Goal: Information Seeking & Learning: Learn about a topic

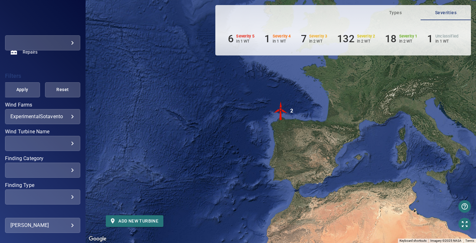
scroll to position [120, 0]
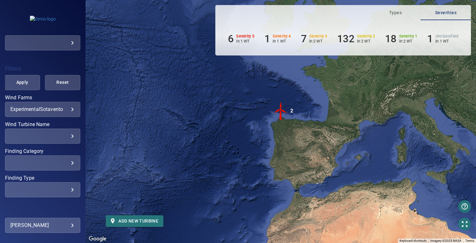
click at [38, 107] on body "**********" at bounding box center [238, 121] width 476 height 243
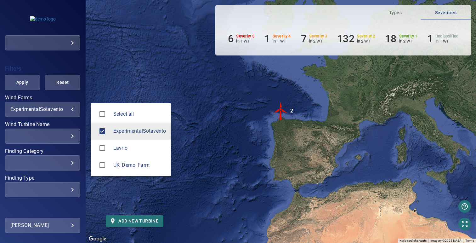
click at [117, 46] on div at bounding box center [238, 121] width 476 height 243
click at [54, 110] on body "**********" at bounding box center [238, 121] width 476 height 243
click at [120, 77] on div at bounding box center [238, 121] width 476 height 243
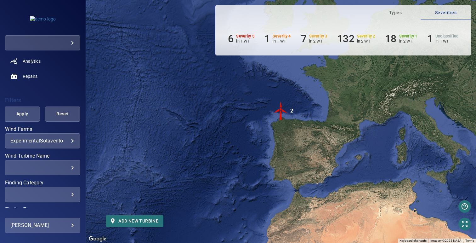
scroll to position [84, 0]
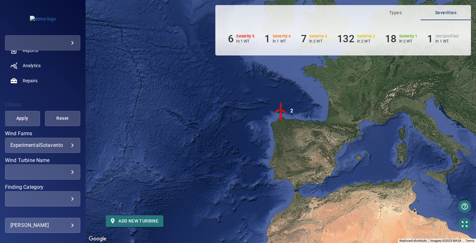
click at [47, 145] on body "**********" at bounding box center [238, 121] width 476 height 243
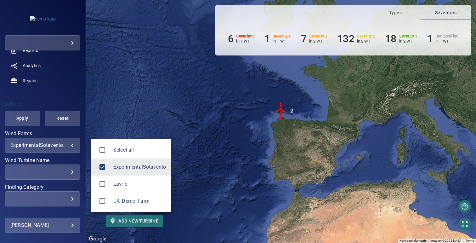
click at [125, 86] on div at bounding box center [238, 121] width 476 height 243
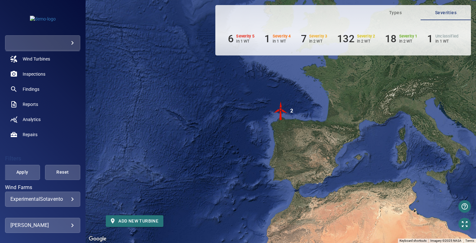
scroll to position [0, 0]
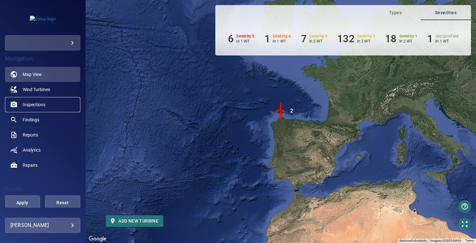
click at [43, 107] on link "Inspections" at bounding box center [42, 104] width 75 height 15
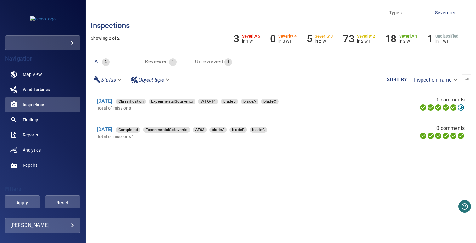
click at [204, 93] on li "18 Oct 2022 Classification ExperimentalSotavento WTG-14 bladeB bladeA bladeC To…" at bounding box center [281, 104] width 381 height 28
click at [37, 116] on link "Findings" at bounding box center [42, 119] width 75 height 15
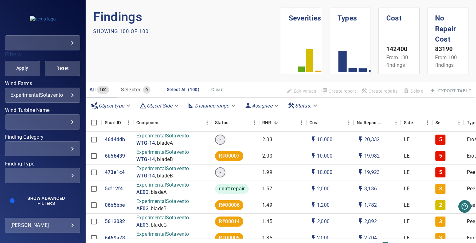
scroll to position [135, 0]
click at [52, 147] on div "​" at bounding box center [42, 149] width 65 height 6
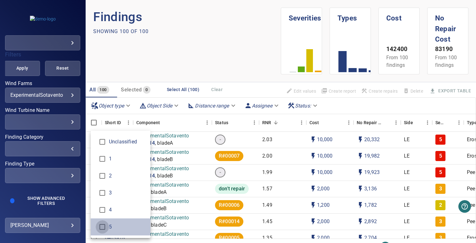
type input "*"
click at [149, 41] on div "Finding Category" at bounding box center [238, 121] width 476 height 243
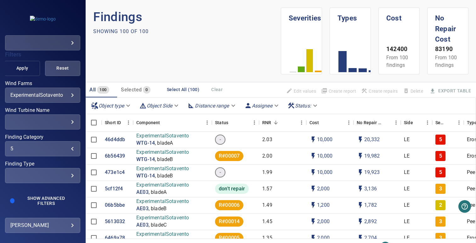
click at [18, 71] on span "Apply" at bounding box center [22, 68] width 20 height 8
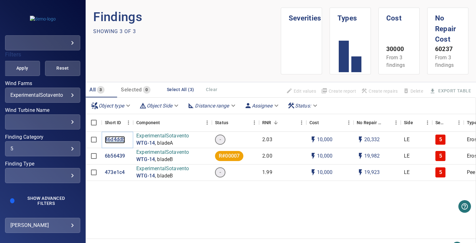
click at [118, 140] on p "46d4ddb" at bounding box center [115, 139] width 20 height 7
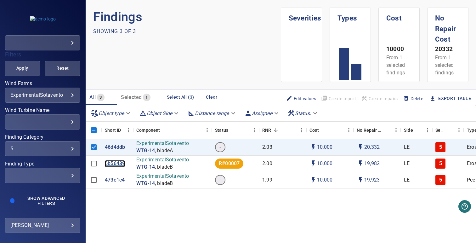
click at [115, 162] on p "6b56439" at bounding box center [115, 163] width 20 height 7
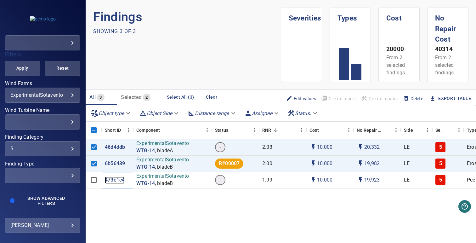
click at [115, 180] on p "473e1c4" at bounding box center [115, 179] width 20 height 7
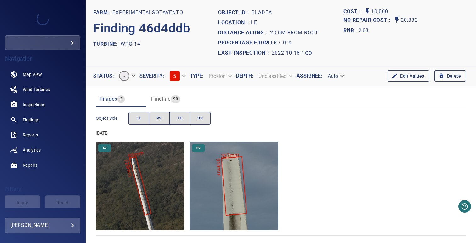
scroll to position [2, 0]
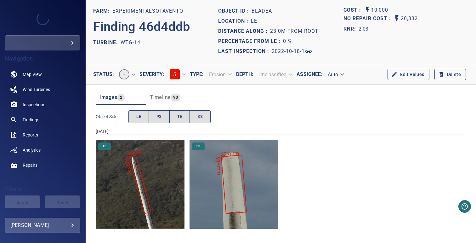
click at [162, 184] on img "ExperimentalSotavento/WTG-14/2022-10-18-1/2022-10-18-1/image71wp78.jpg" at bounding box center [140, 184] width 89 height 89
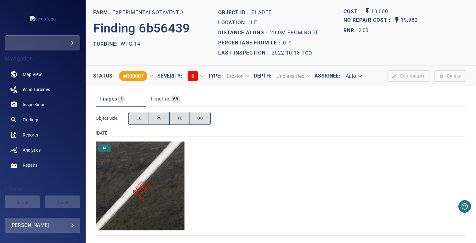
click at [158, 170] on img "ExperimentalSotavento/WTG-14/2022-10-18-1/2022-10-18-1/image38wp42.jpg" at bounding box center [140, 185] width 89 height 89
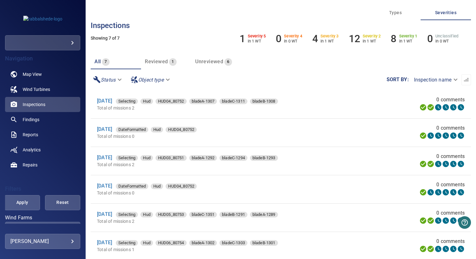
scroll to position [68, 0]
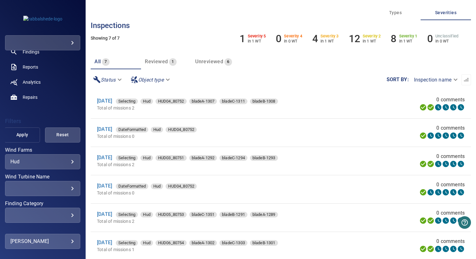
click at [18, 135] on span "Apply" at bounding box center [22, 135] width 20 height 8
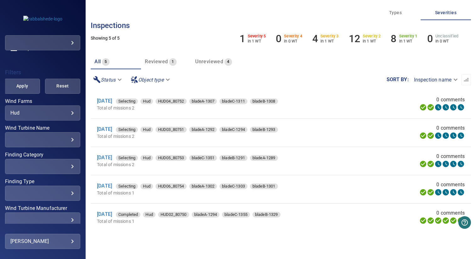
scroll to position [204, 0]
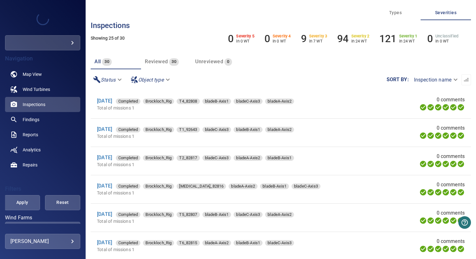
scroll to position [70, 0]
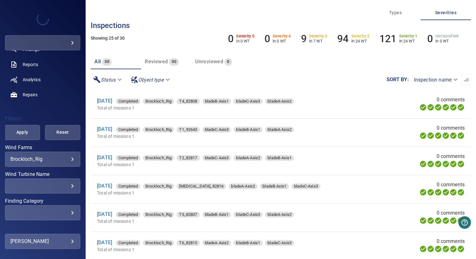
click at [49, 160] on body "**********" at bounding box center [238, 129] width 476 height 259
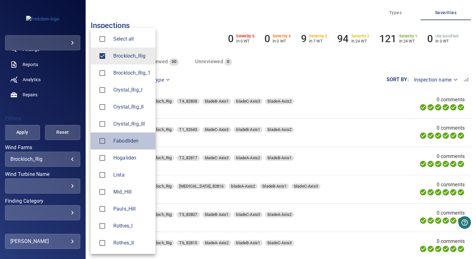
click at [118, 144] on span "Fabodliden" at bounding box center [131, 141] width 37 height 8
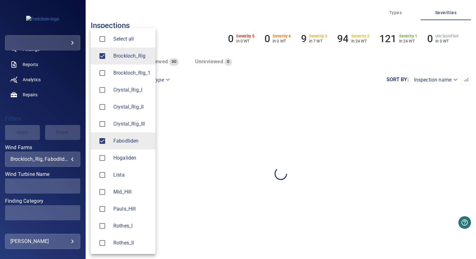
click at [120, 54] on span "Brockloch_Rig" at bounding box center [131, 56] width 37 height 8
type input "**********"
click at [177, 31] on div at bounding box center [238, 129] width 476 height 259
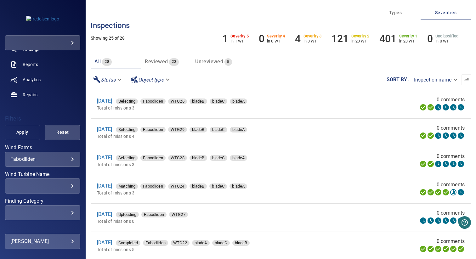
click at [26, 135] on span "Apply" at bounding box center [22, 133] width 20 height 8
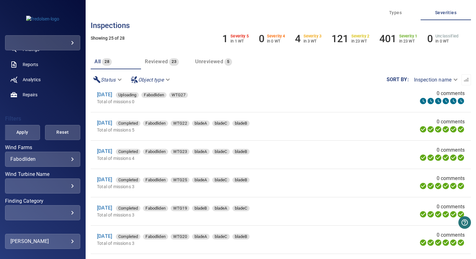
scroll to position [0, 0]
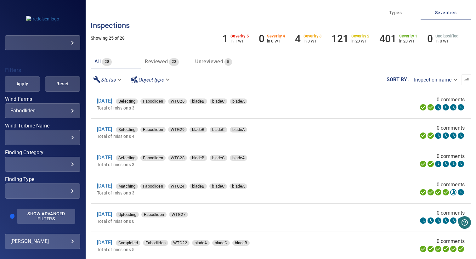
click at [36, 220] on span "Show Advanced Filters" at bounding box center [46, 216] width 51 height 10
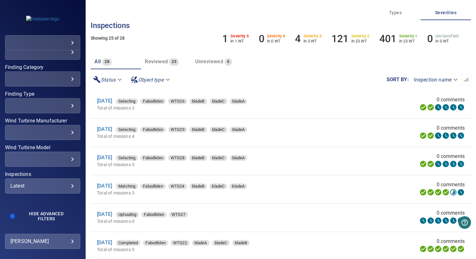
click at [44, 185] on div "Latest" at bounding box center [42, 186] width 65 height 6
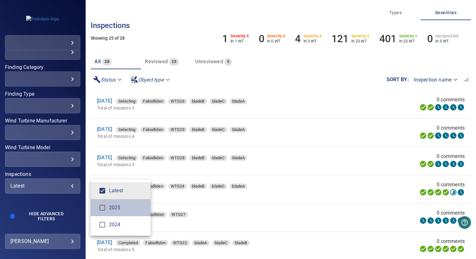
click at [115, 210] on span "2025" at bounding box center [127, 208] width 37 height 8
click at [119, 190] on span "Latest" at bounding box center [127, 191] width 37 height 8
type input "****"
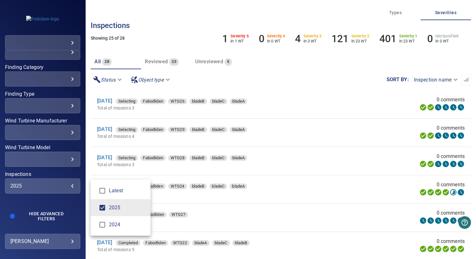
click at [35, 168] on div "Inspections" at bounding box center [238, 129] width 476 height 259
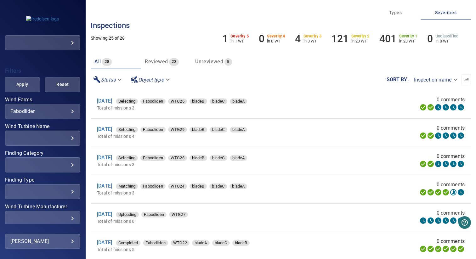
scroll to position [49, 0]
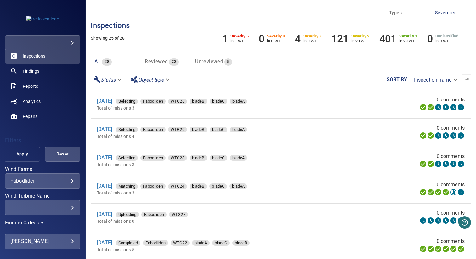
click at [16, 156] on span "Apply" at bounding box center [22, 154] width 20 height 8
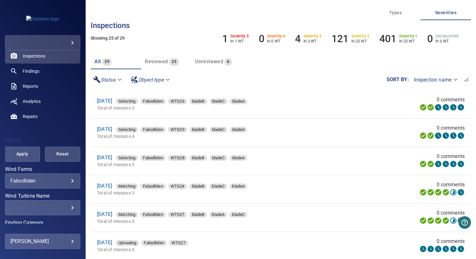
scroll to position [14, 0]
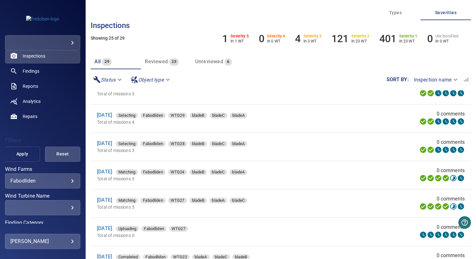
click at [22, 157] on span "Apply" at bounding box center [22, 154] width 20 height 8
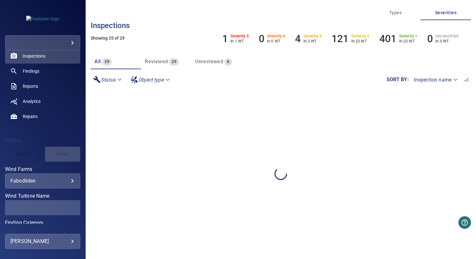
scroll to position [0, 0]
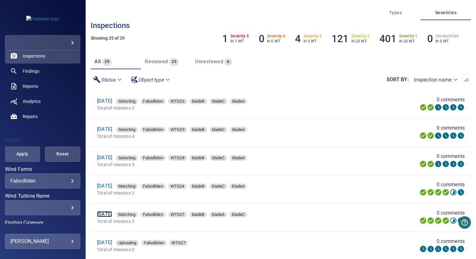
click at [112, 215] on link "8 Sep 2025" at bounding box center [104, 214] width 15 height 6
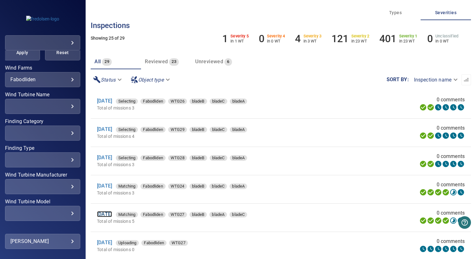
scroll to position [204, 0]
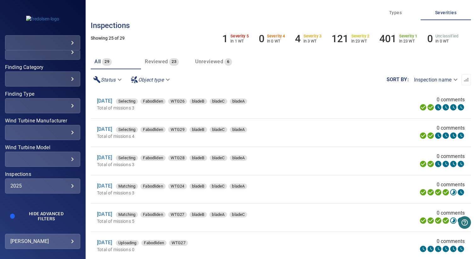
click at [37, 190] on div "2025 **** ​" at bounding box center [42, 186] width 75 height 15
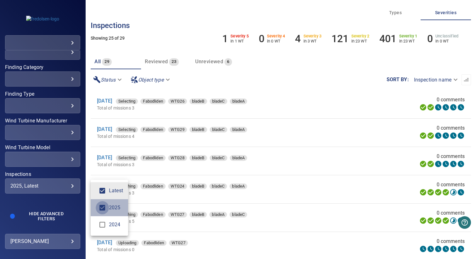
type input "******"
click at [57, 170] on div "Inspections" at bounding box center [238, 129] width 476 height 259
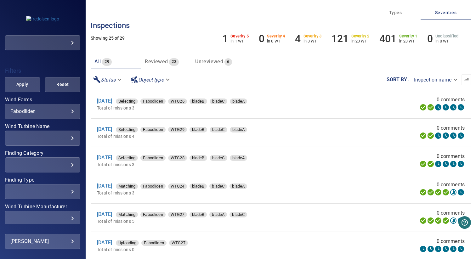
scroll to position [112, 0]
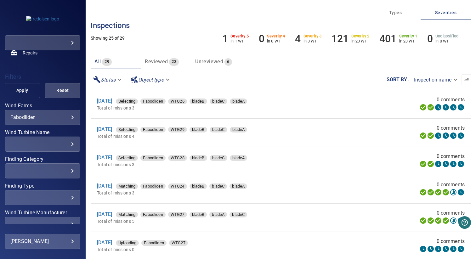
click at [22, 84] on button "Apply" at bounding box center [21, 90] width 35 height 15
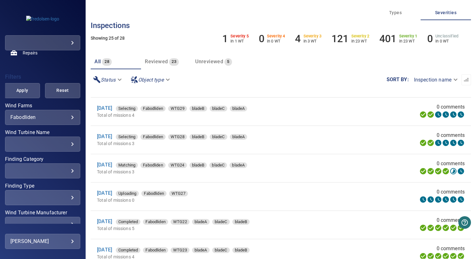
scroll to position [0, 0]
